Goal: Navigation & Orientation: Find specific page/section

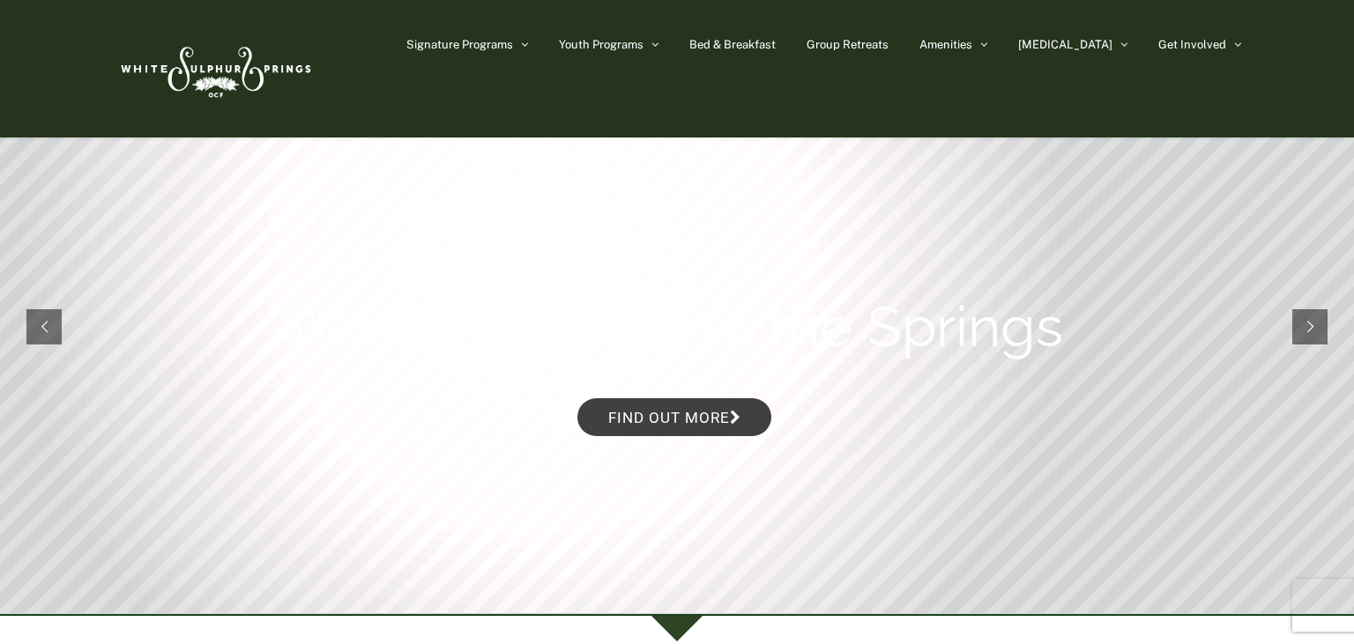
scroll to position [93, 0]
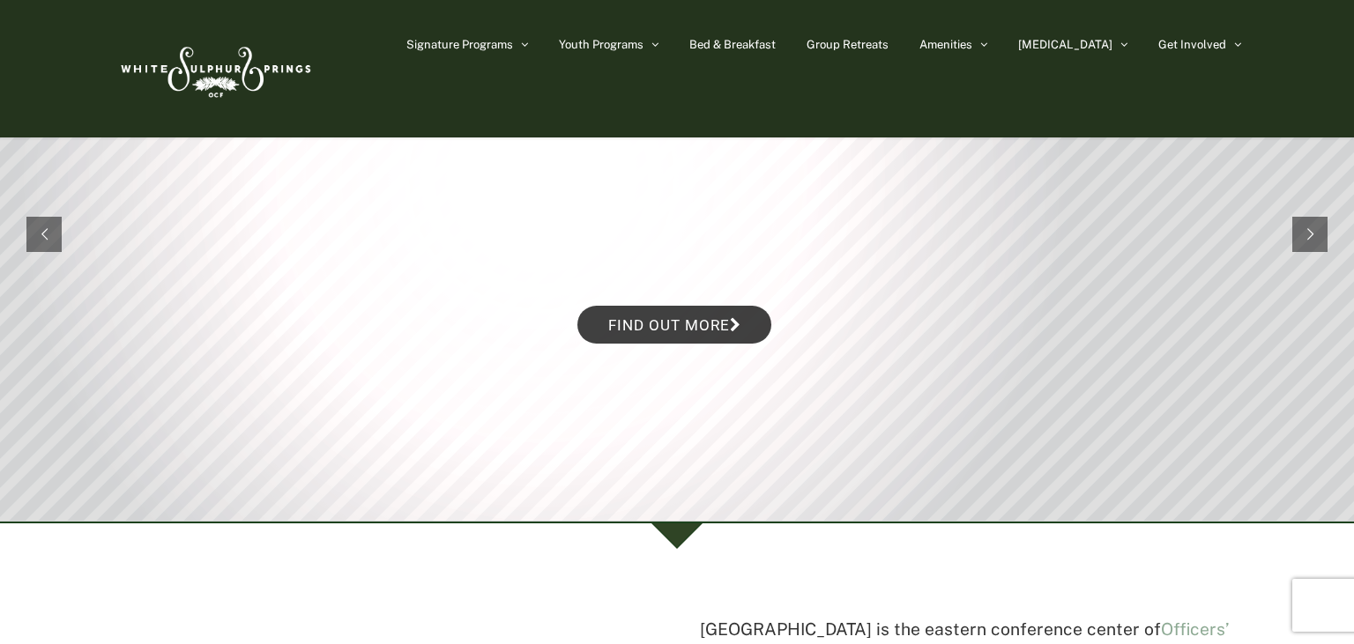
click at [221, 69] on img at bounding box center [214, 68] width 203 height 83
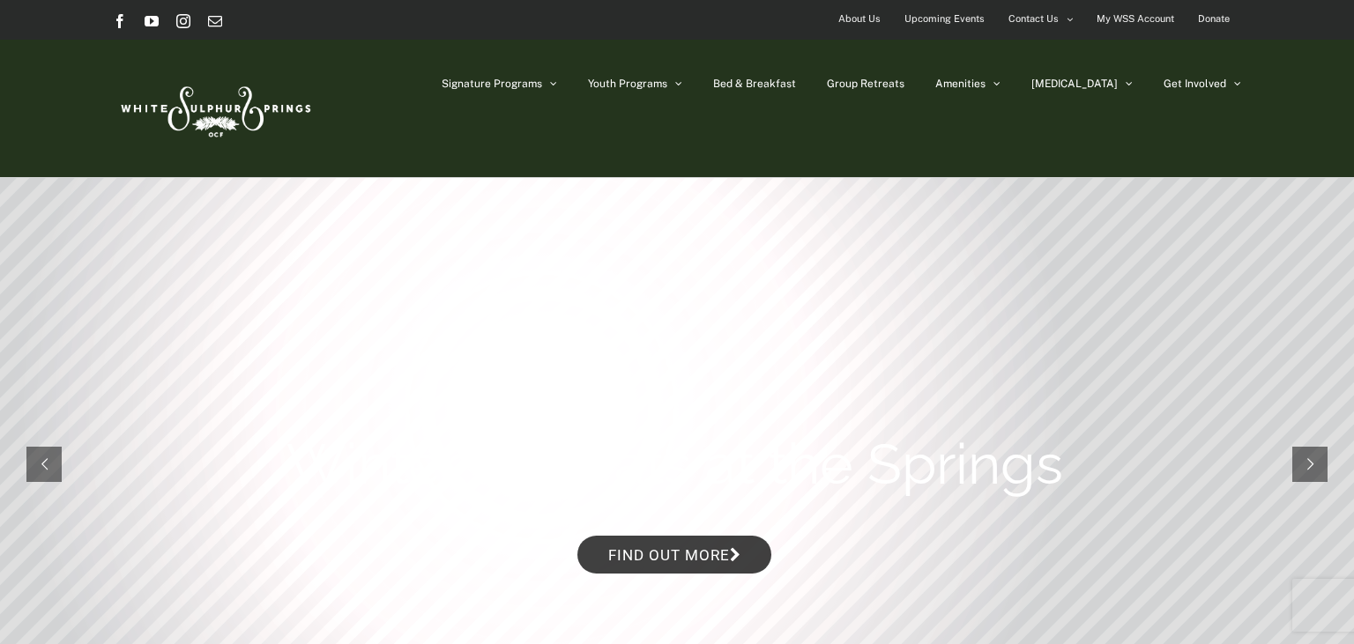
click at [941, 19] on span "Upcoming Events" at bounding box center [945, 19] width 80 height 26
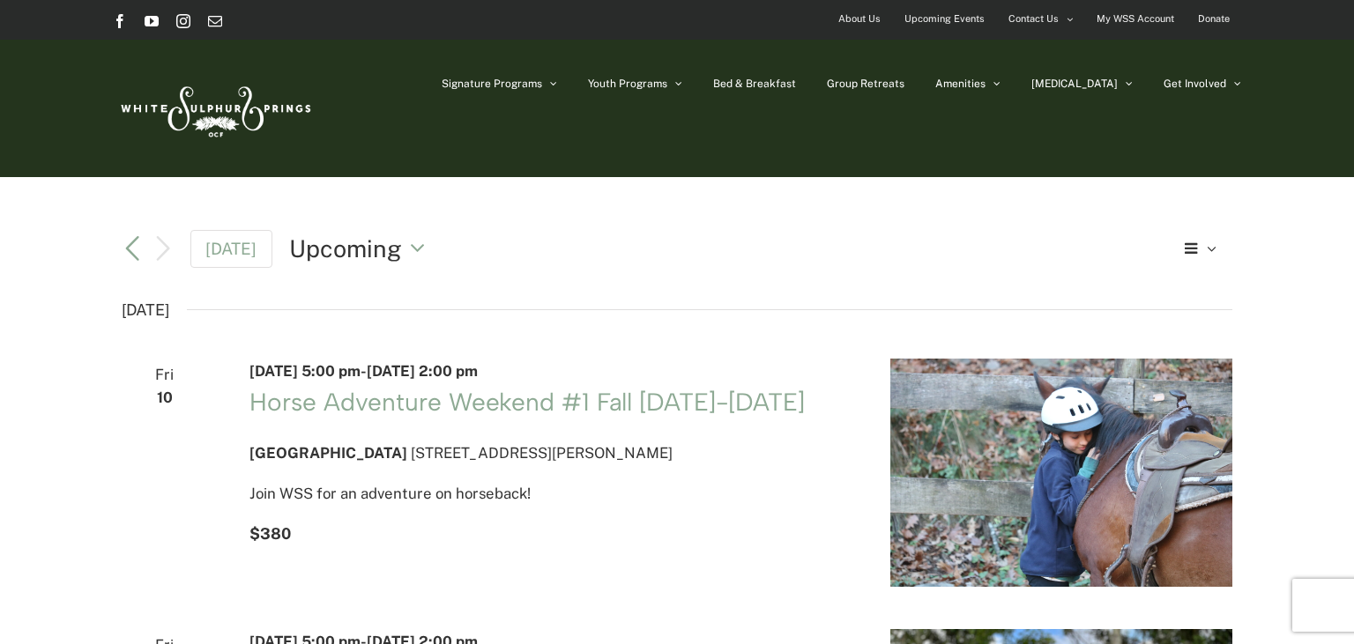
click at [224, 104] on img at bounding box center [214, 108] width 203 height 83
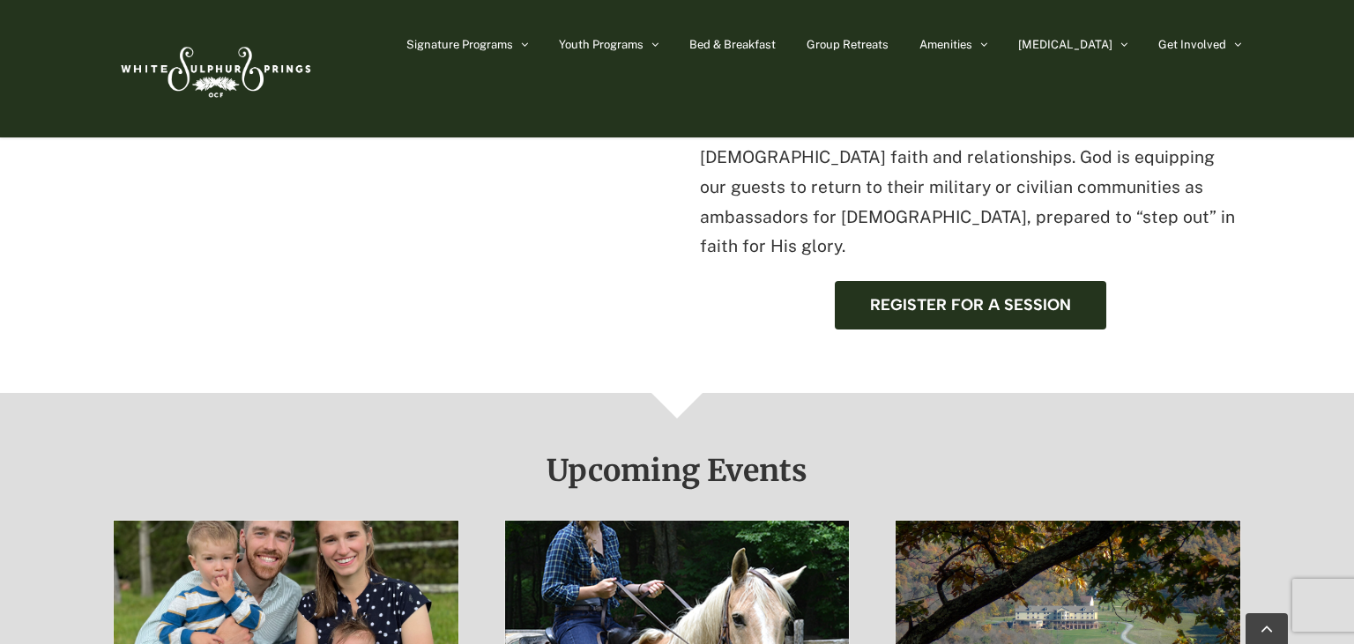
scroll to position [1024, 0]
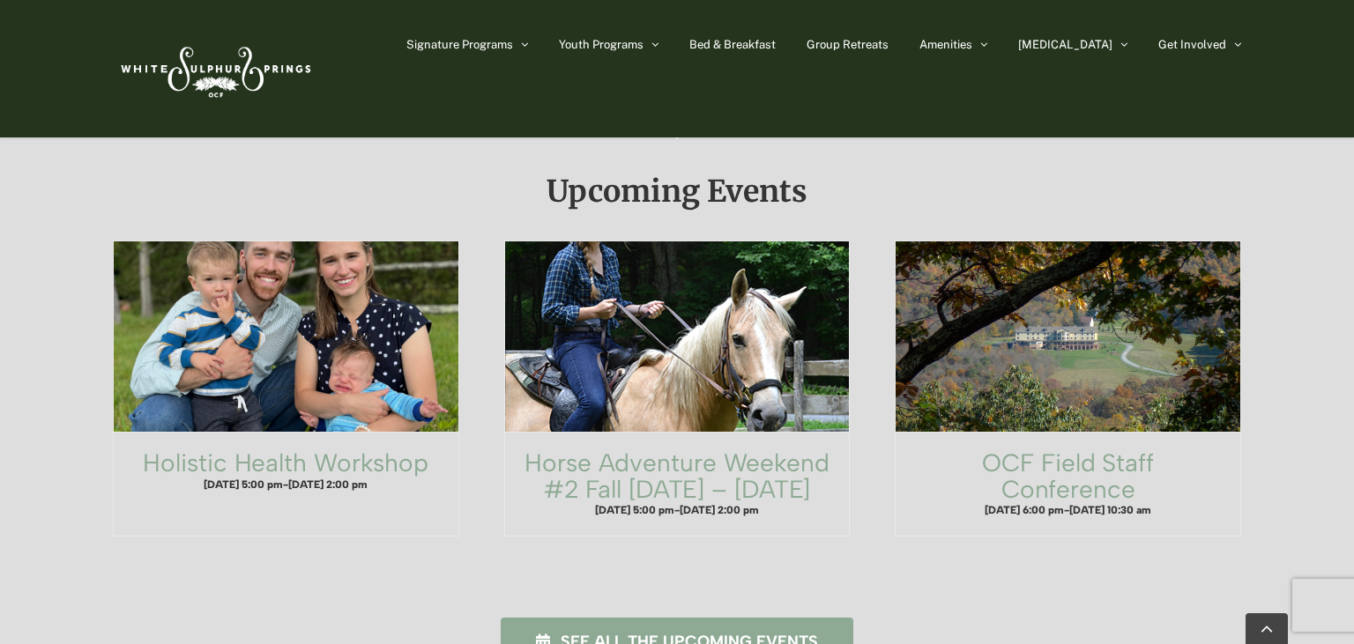
click at [785, 633] on span "See all the upcoming events" at bounding box center [689, 642] width 257 height 19
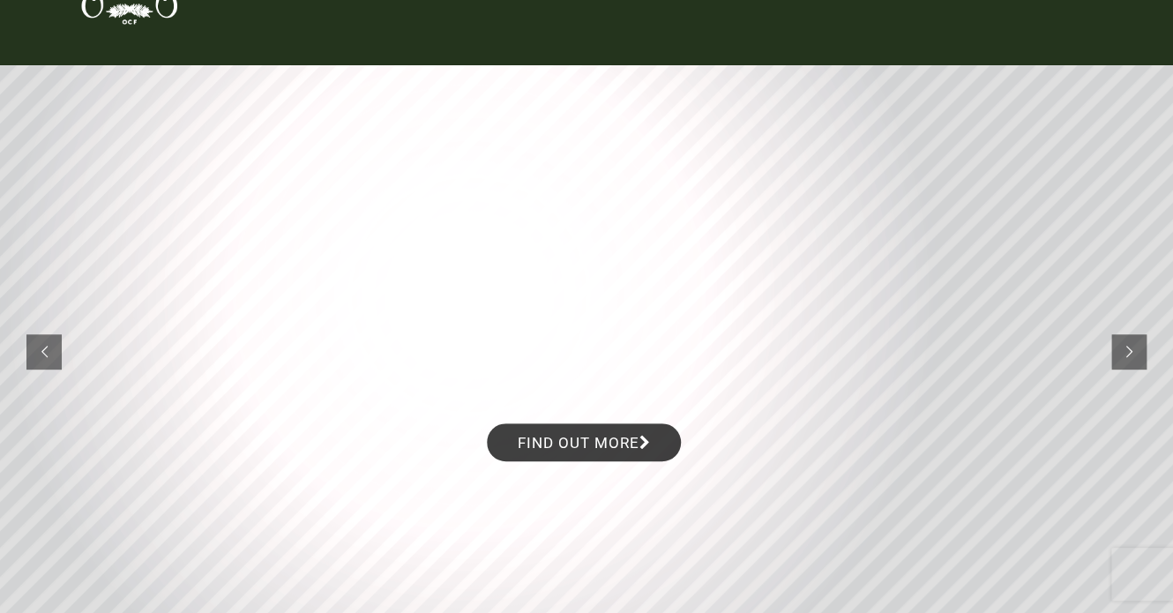
scroll to position [0, 0]
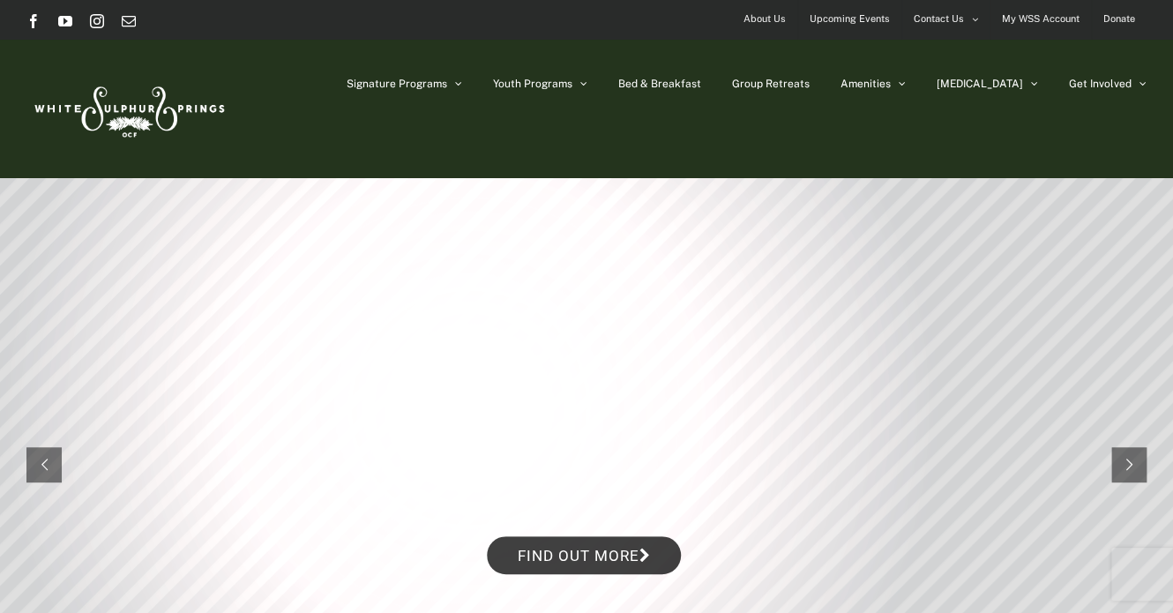
click at [759, 19] on span "About Us" at bounding box center [764, 19] width 42 height 26
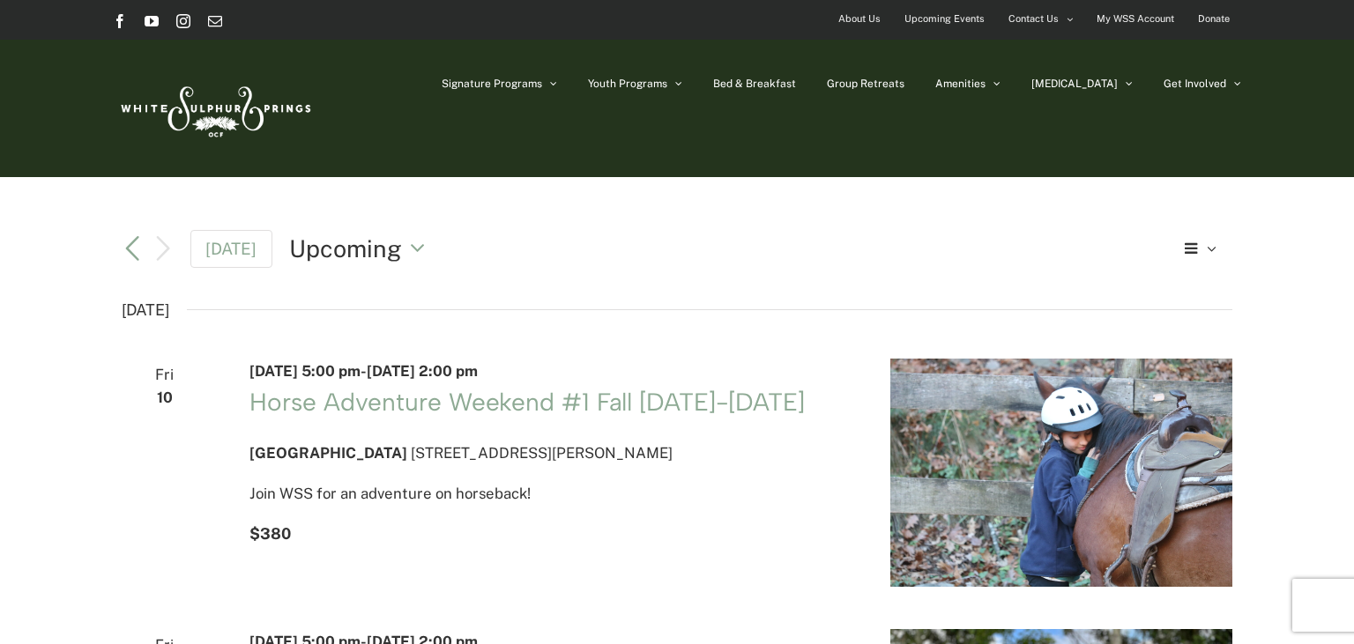
click at [235, 95] on img at bounding box center [214, 108] width 203 height 83
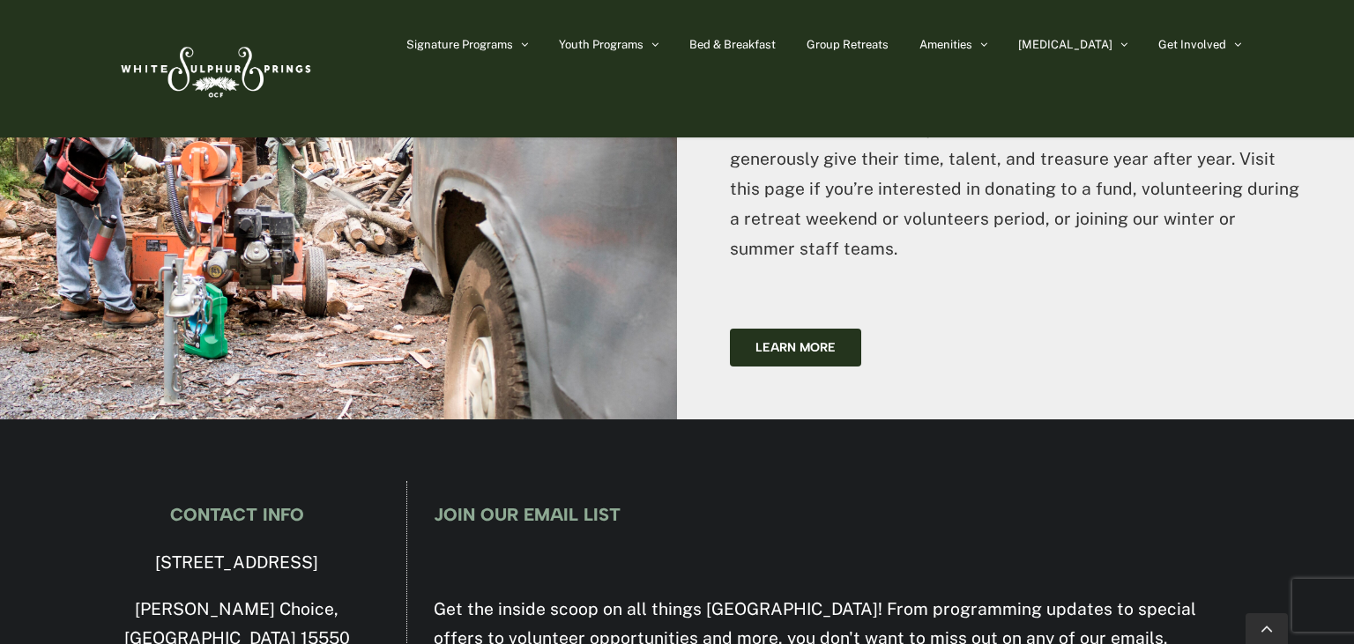
scroll to position [4655, 0]
